Goal: Information Seeking & Learning: Check status

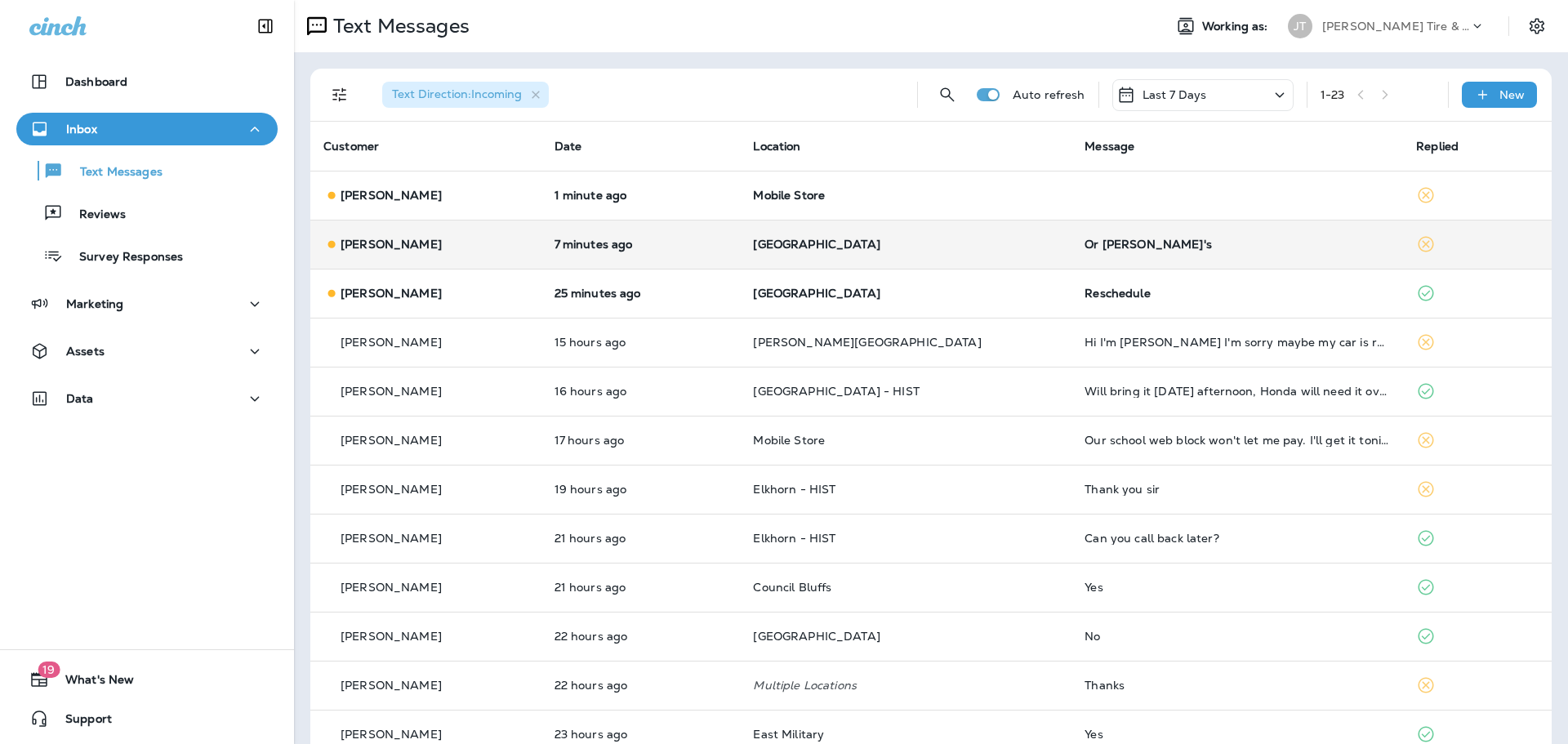
click at [952, 249] on p "[GEOGRAPHIC_DATA]" at bounding box center [906, 244] width 306 height 13
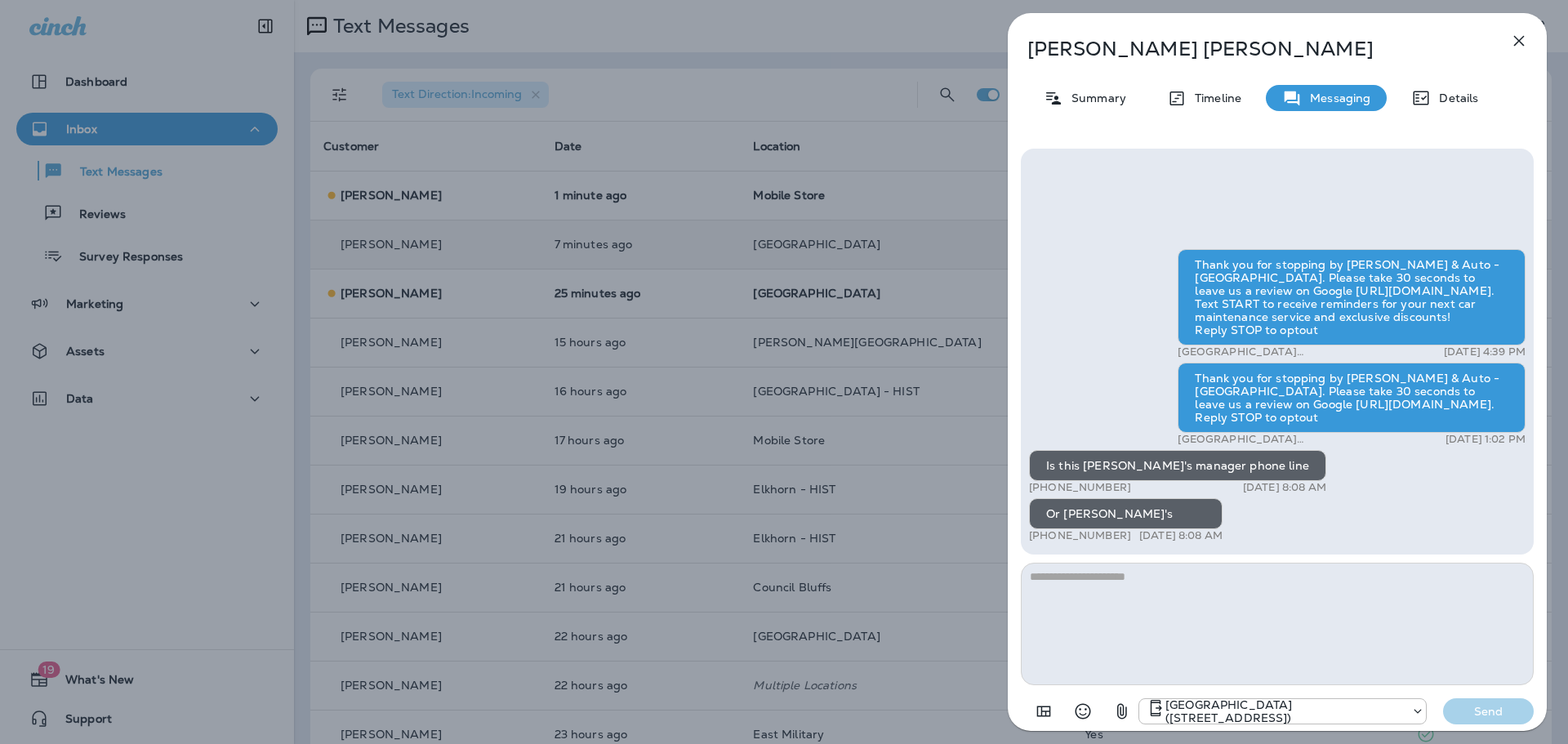
click at [1514, 48] on icon "button" at bounding box center [1519, 41] width 20 height 20
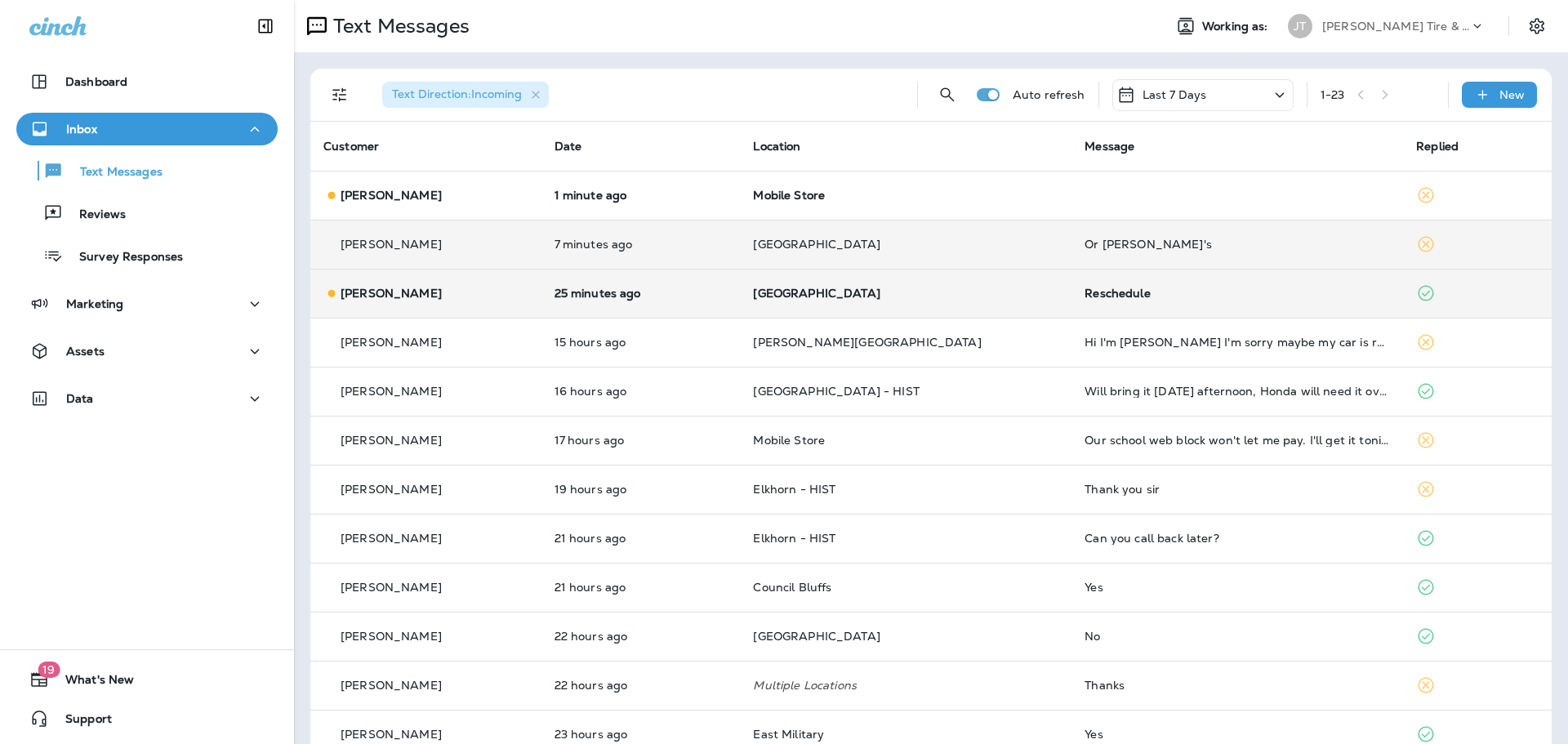
click at [1149, 283] on td "Reschedule" at bounding box center [1238, 293] width 331 height 49
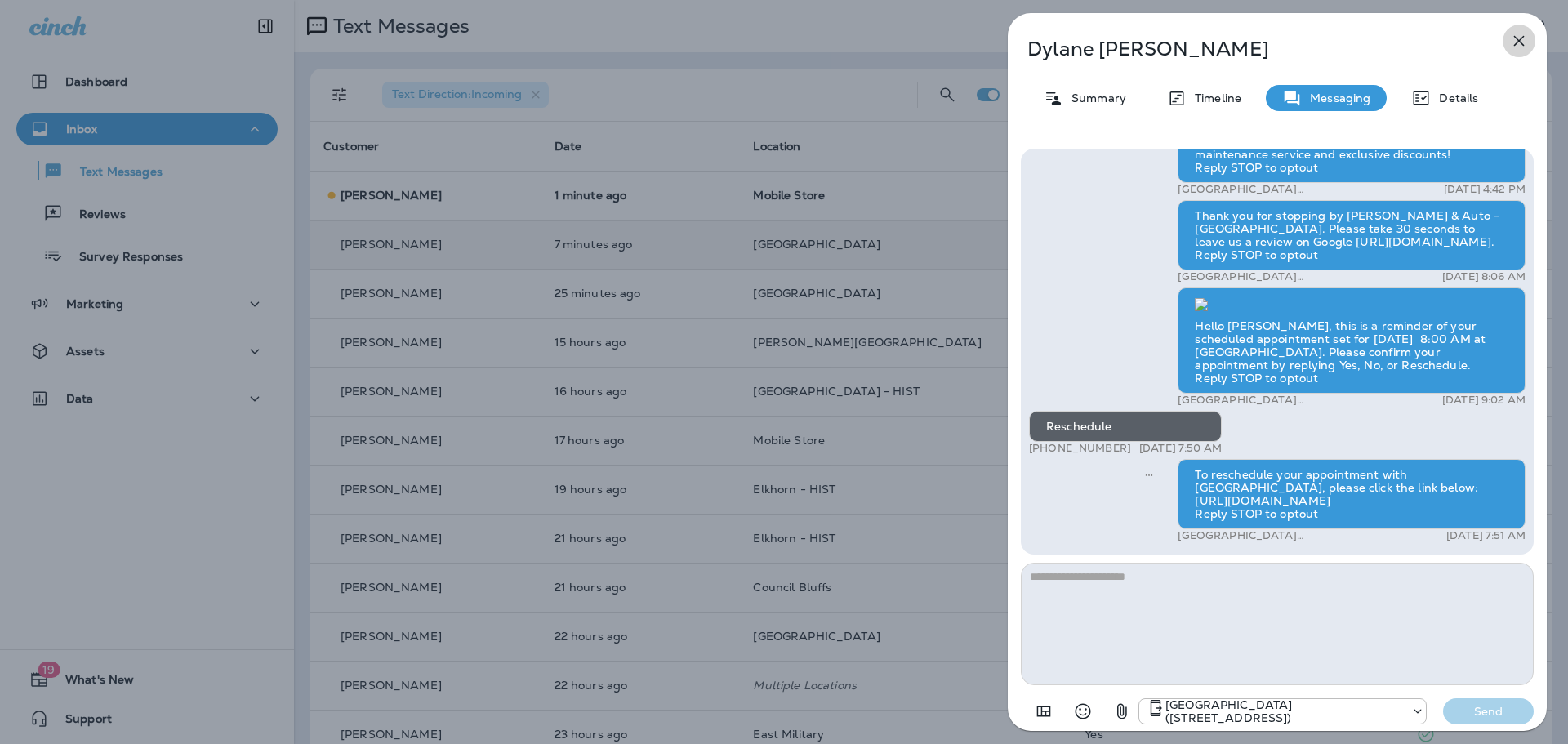
click at [1514, 36] on icon "button" at bounding box center [1519, 41] width 10 height 10
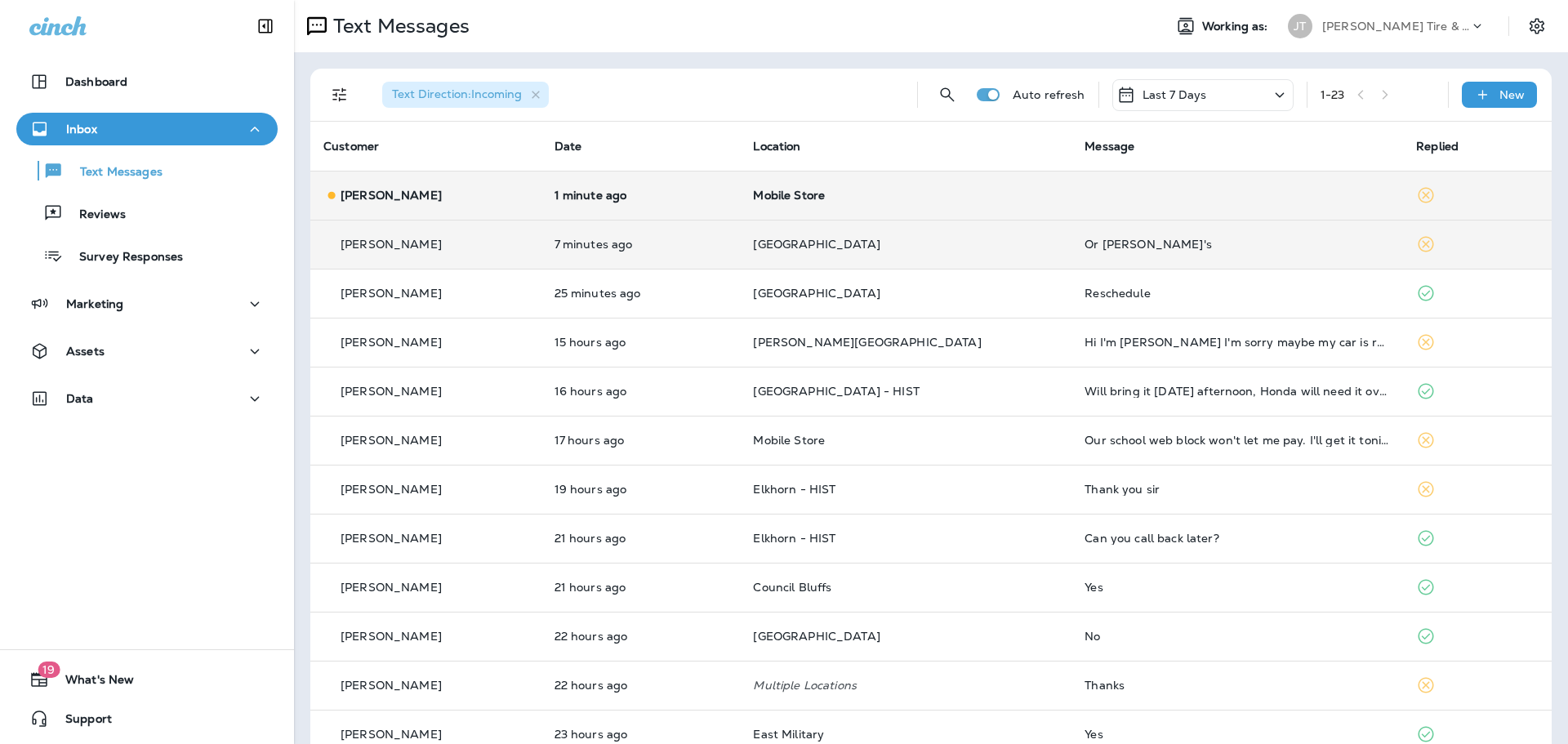
click at [625, 182] on td "1 minute ago" at bounding box center [641, 195] width 200 height 49
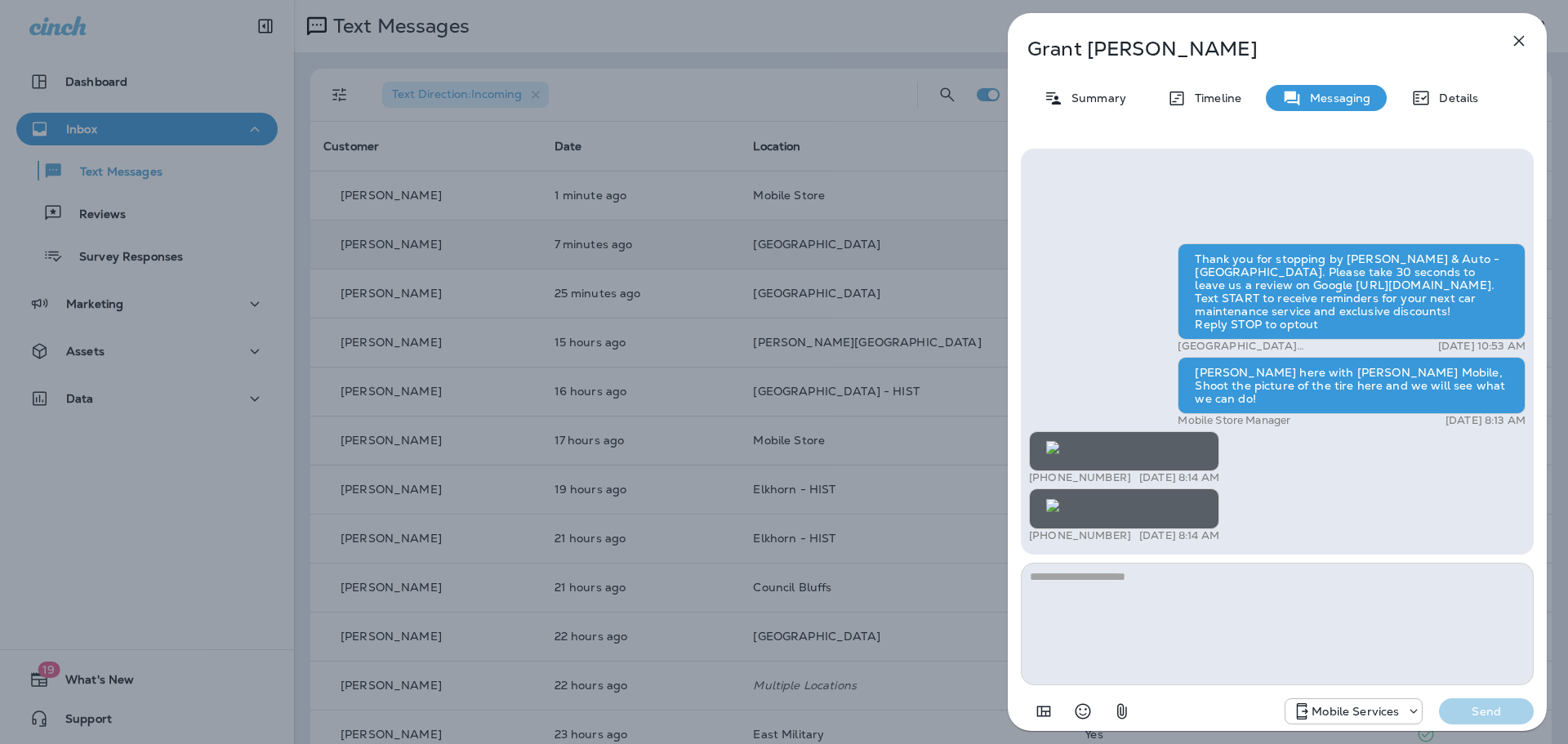
scroll to position [-490, 0]
click at [1512, 36] on icon "button" at bounding box center [1519, 41] width 20 height 20
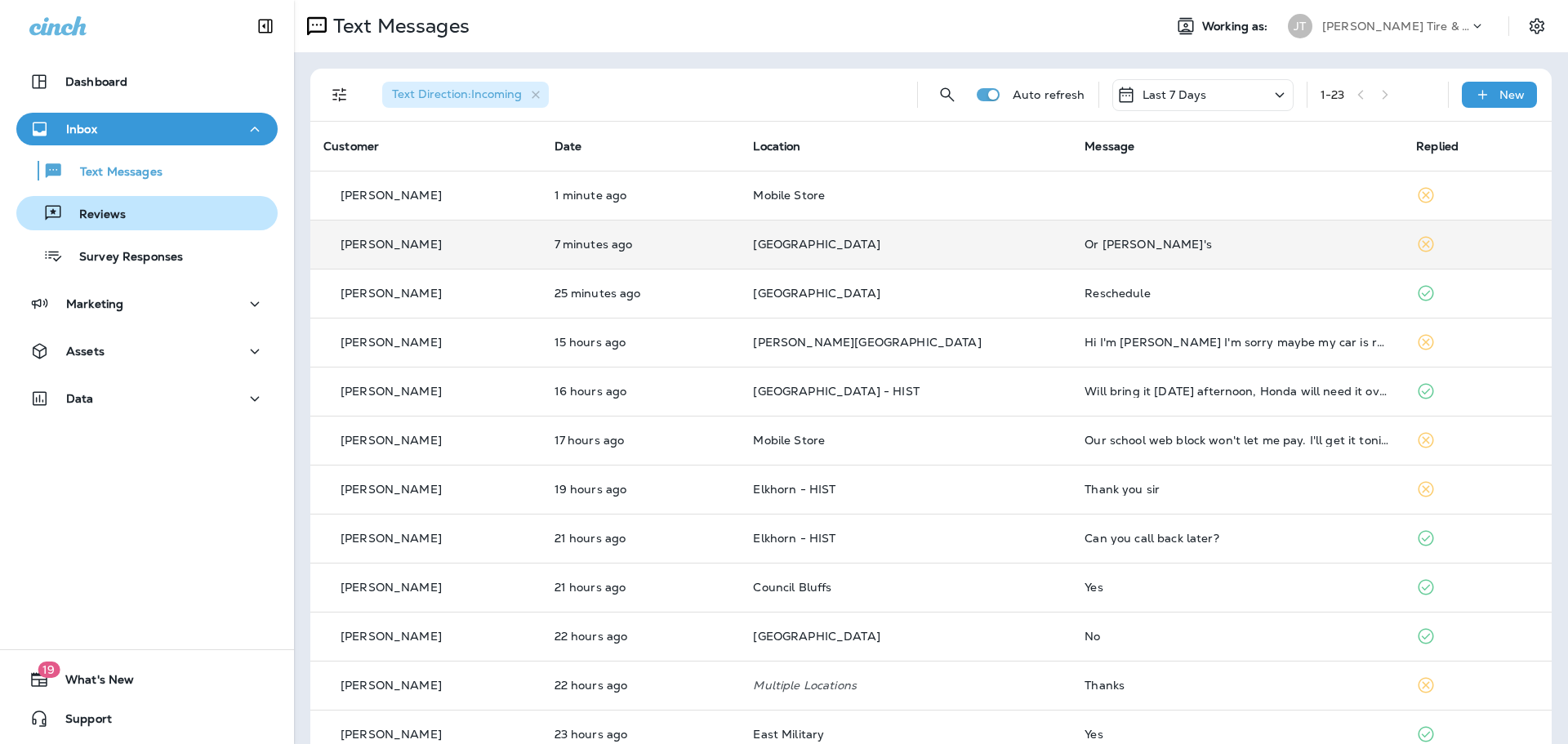
click at [116, 204] on div "Reviews" at bounding box center [74, 213] width 103 height 25
